Goal: Information Seeking & Learning: Learn about a topic

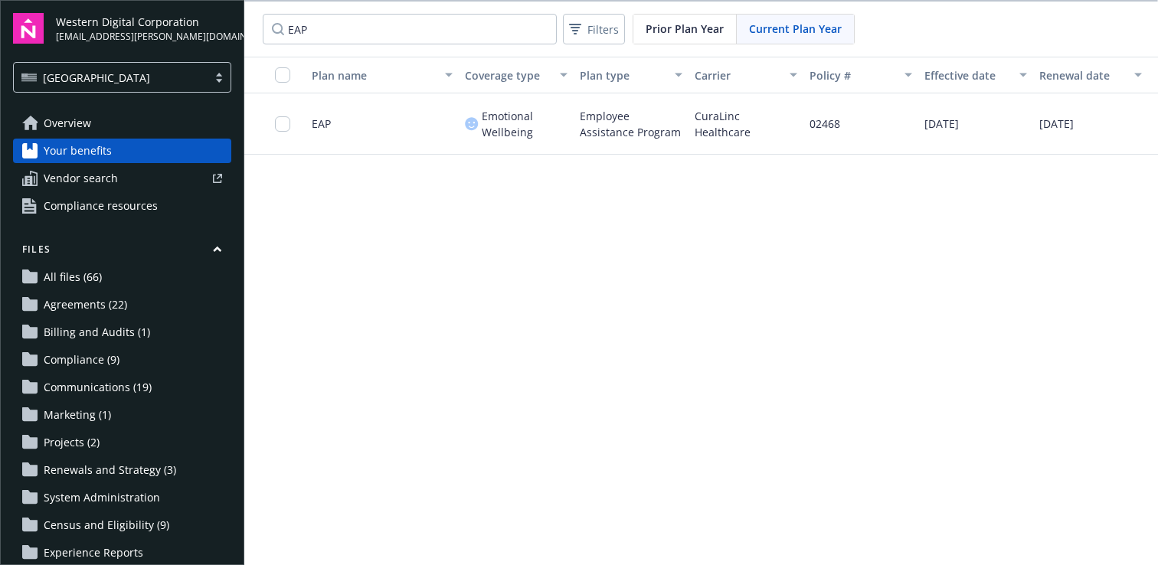
scroll to position [0, 105]
